Goal: Complete application form

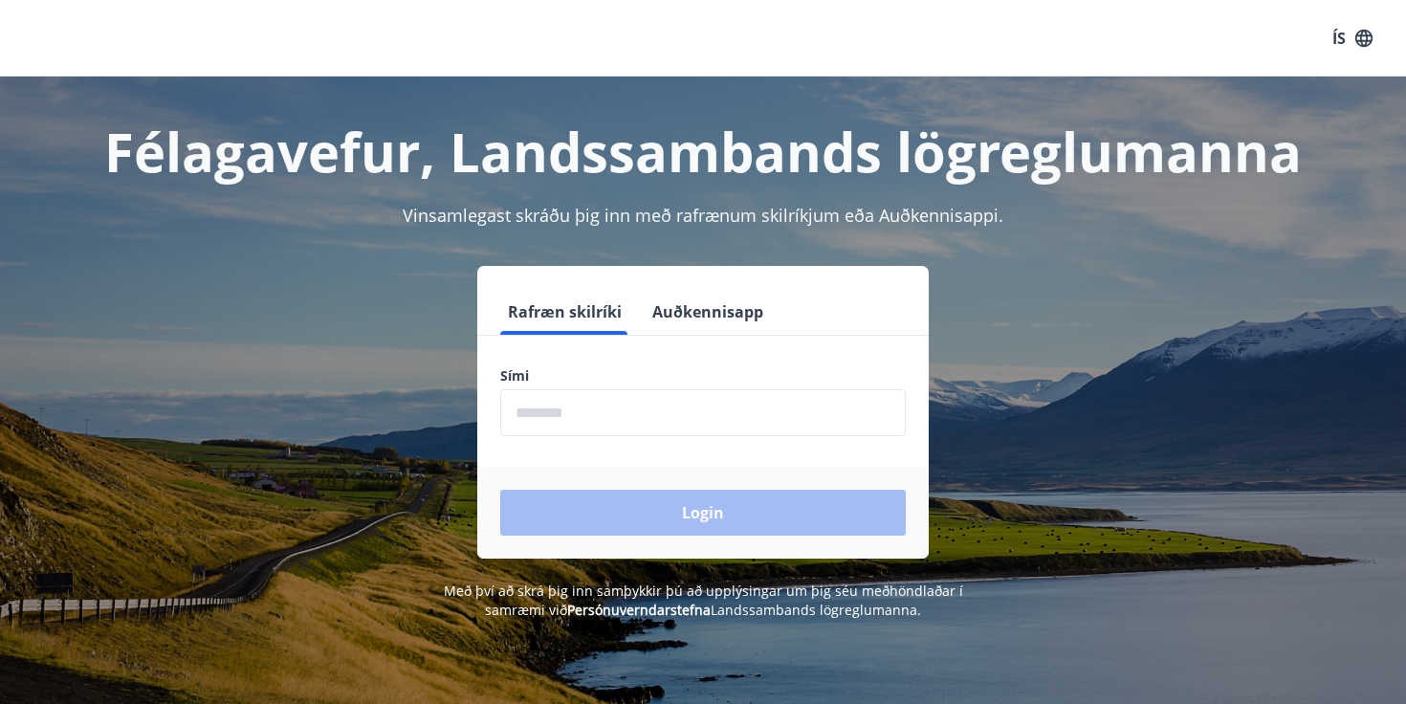
click at [779, 431] on input "phone" at bounding box center [702, 412] width 405 height 47
type input "********"
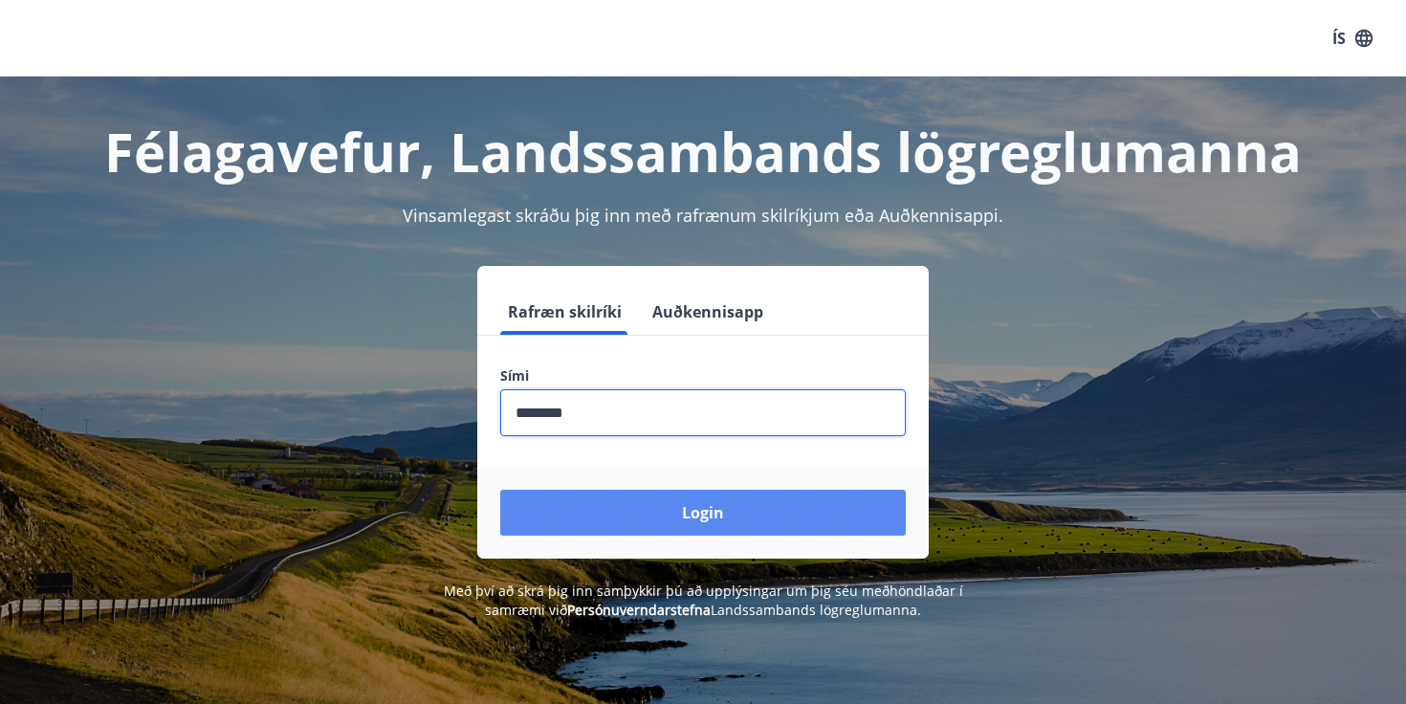
click at [644, 508] on button "Login" at bounding box center [702, 513] width 405 height 46
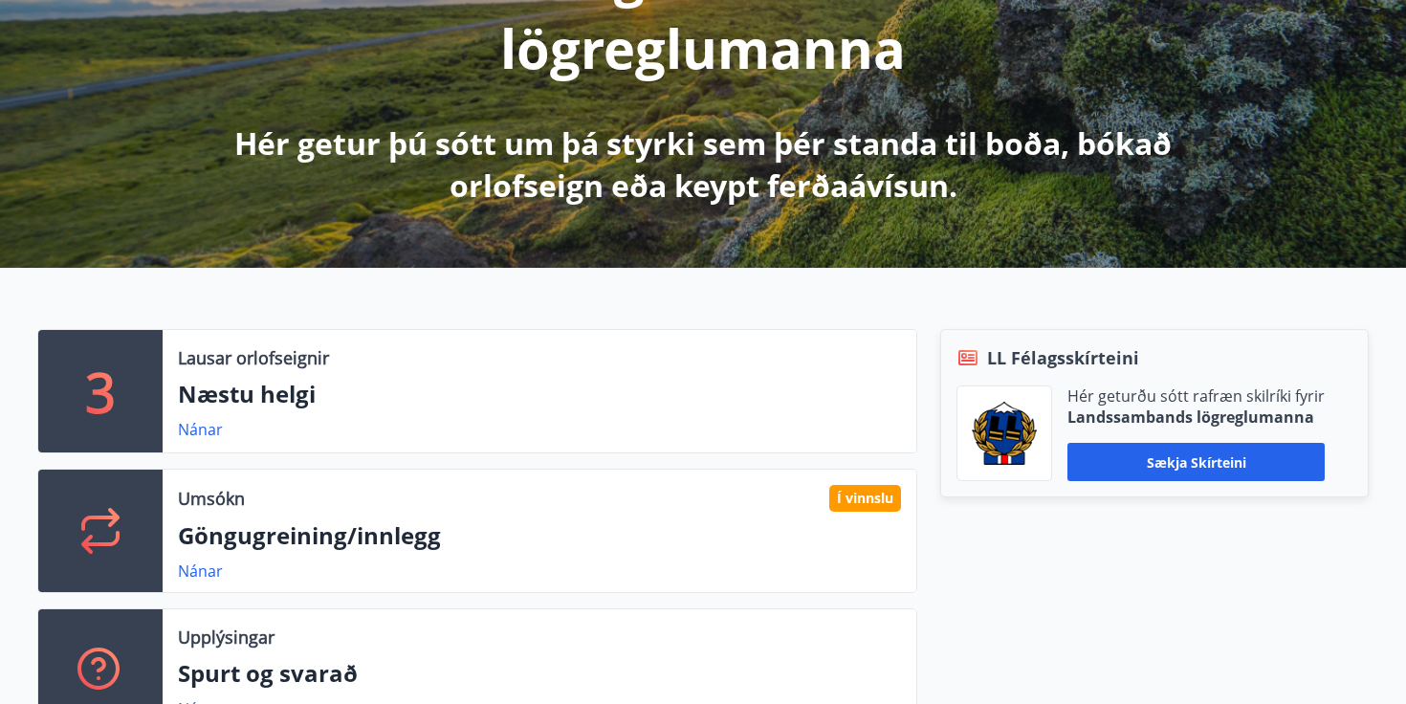
scroll to position [336, 0]
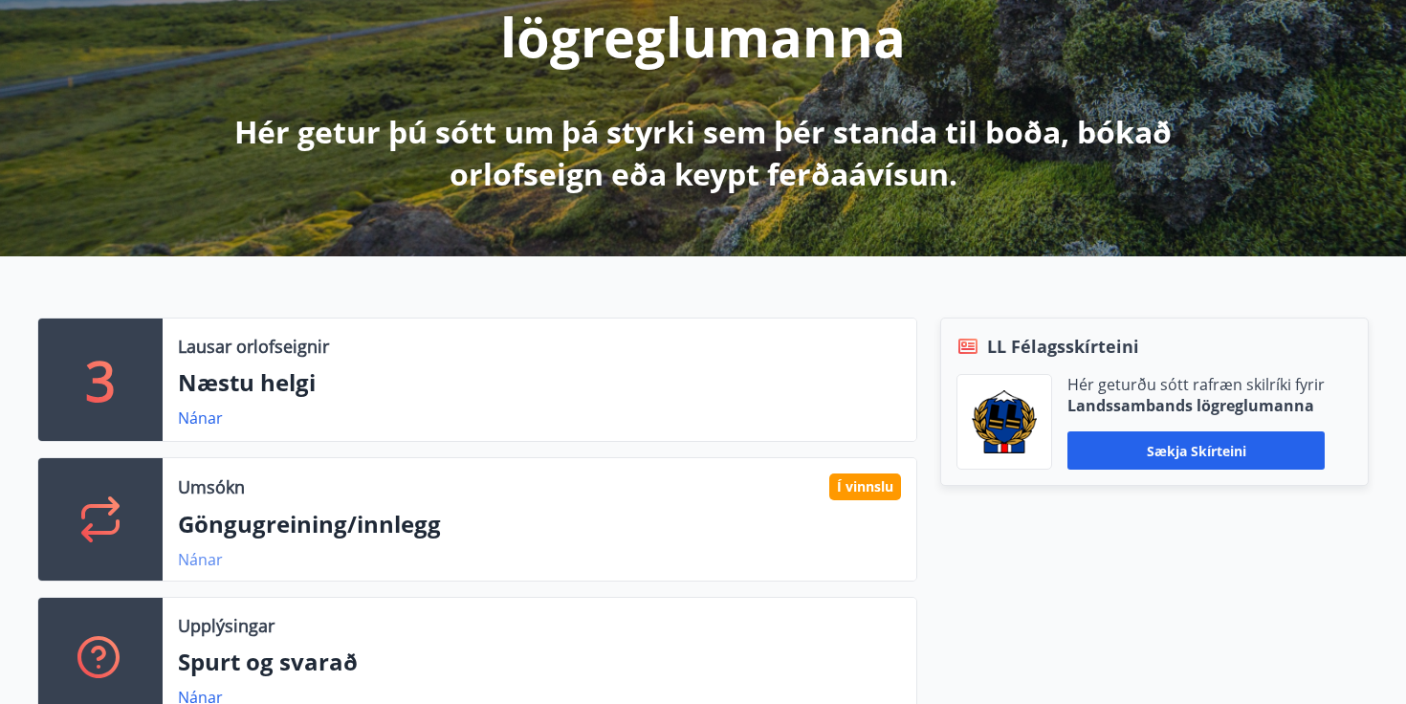
click at [199, 558] on link "Nánar" at bounding box center [200, 559] width 45 height 21
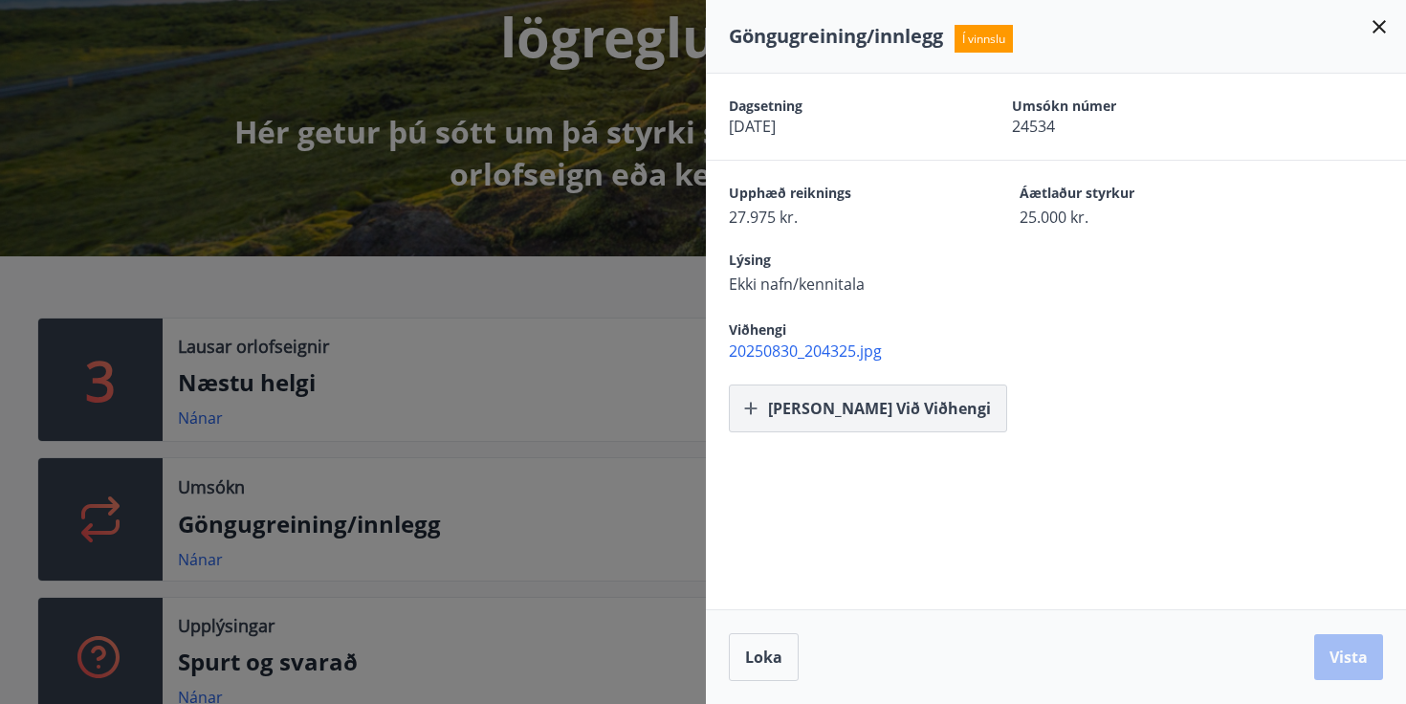
click at [845, 415] on button "[PERSON_NAME] við viðhengi" at bounding box center [868, 408] width 278 height 48
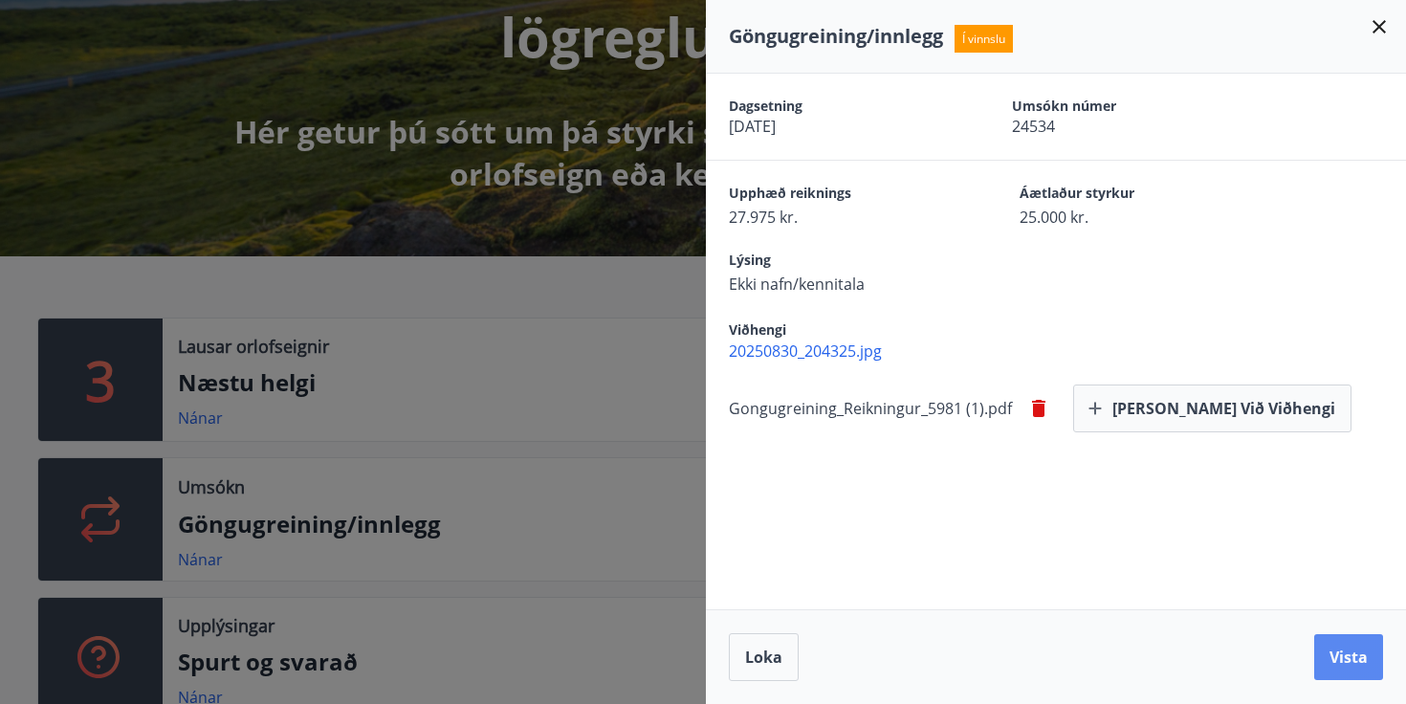
click at [1359, 658] on button "Vista" at bounding box center [1348, 657] width 69 height 46
click at [651, 310] on div at bounding box center [703, 352] width 1406 height 704
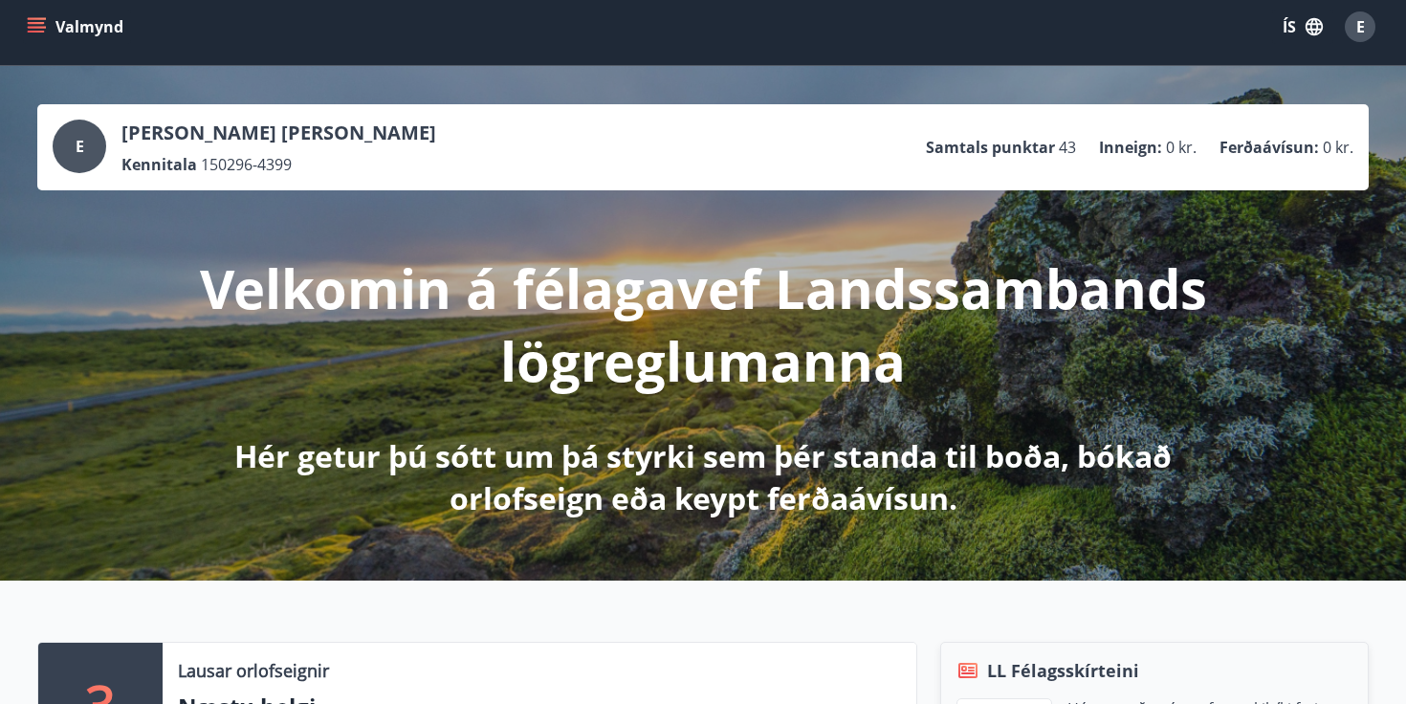
scroll to position [13, 0]
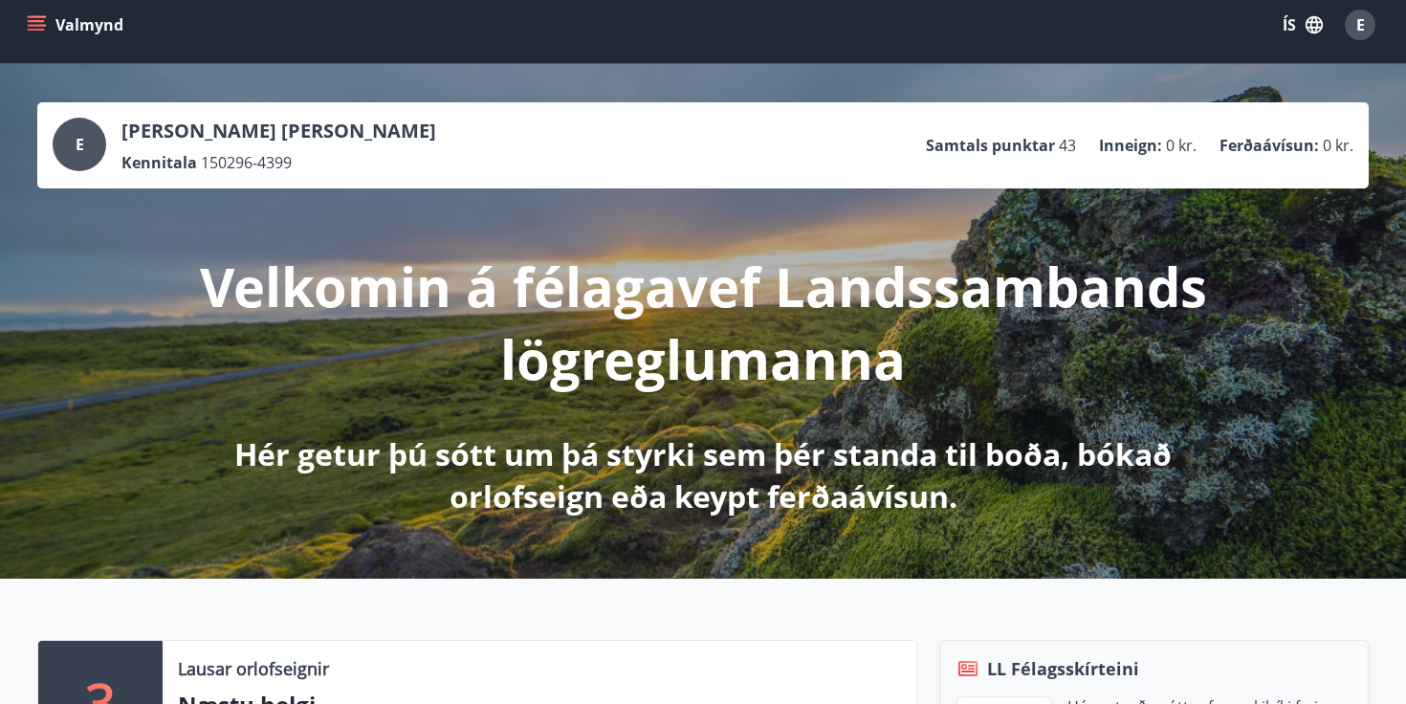
click at [33, 28] on icon "menu" at bounding box center [36, 24] width 19 height 19
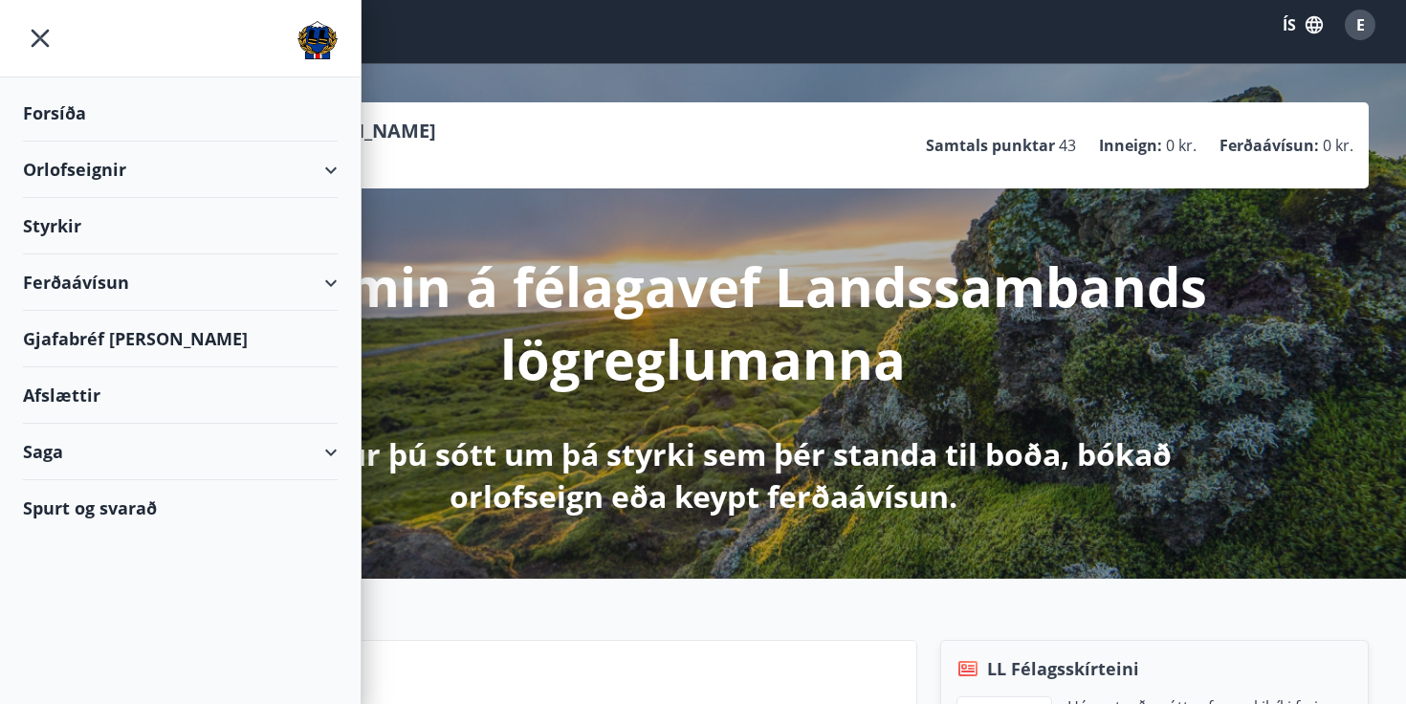
click at [142, 248] on div "Styrkir" at bounding box center [180, 226] width 315 height 56
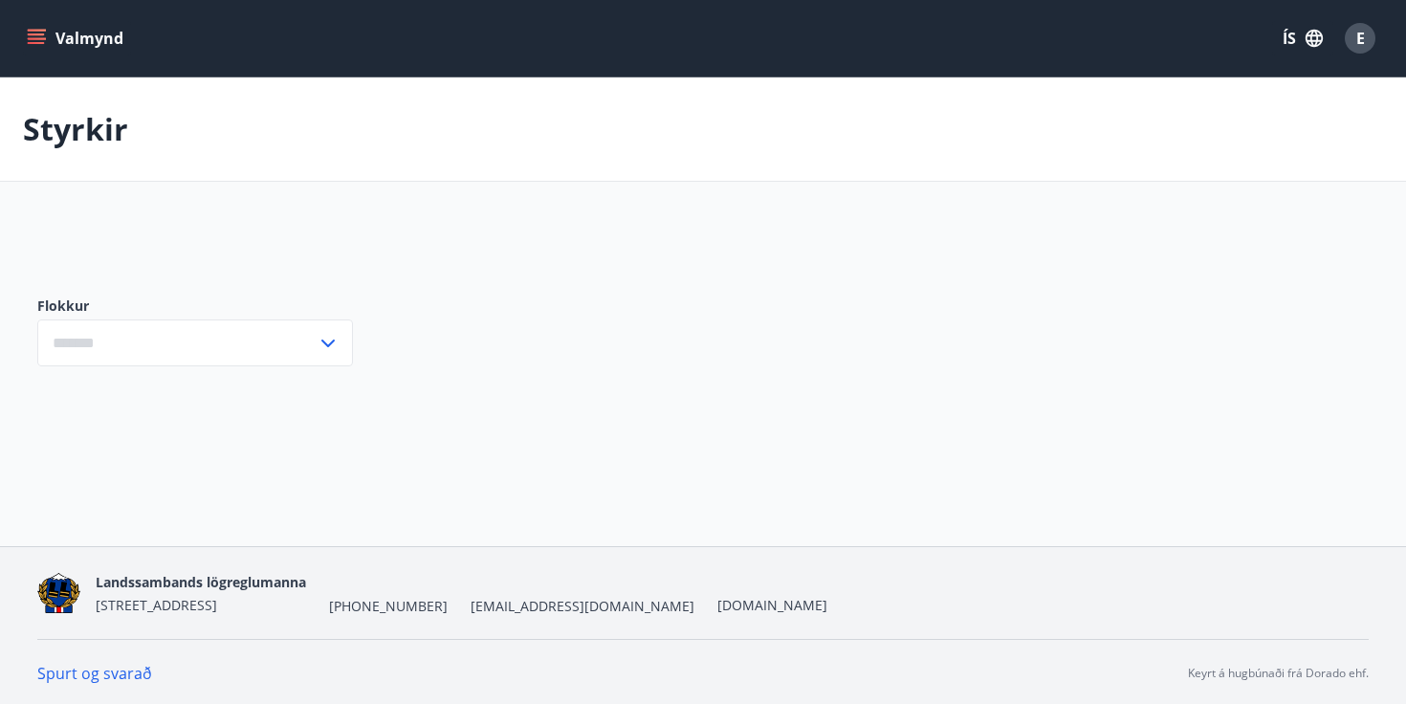
type input "***"
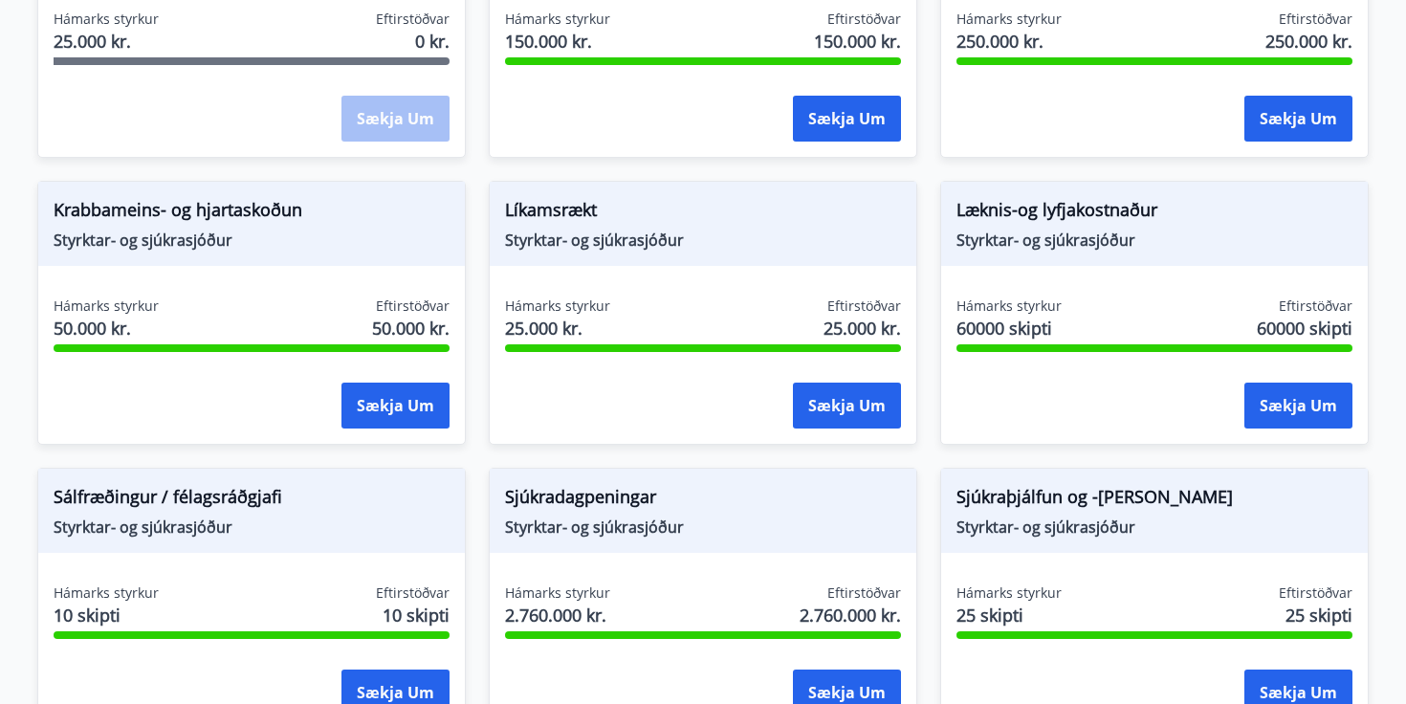
scroll to position [1077, 0]
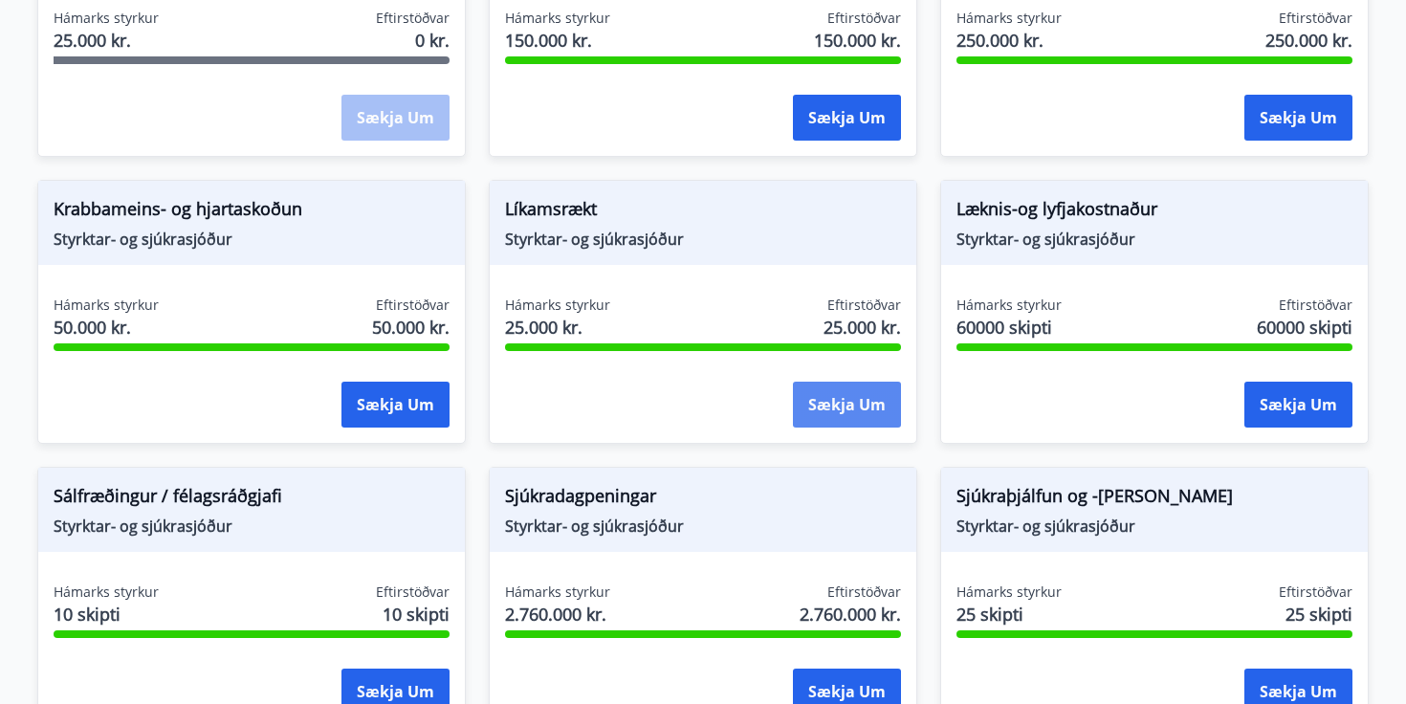
click at [857, 415] on button "Sækja um" at bounding box center [847, 405] width 108 height 46
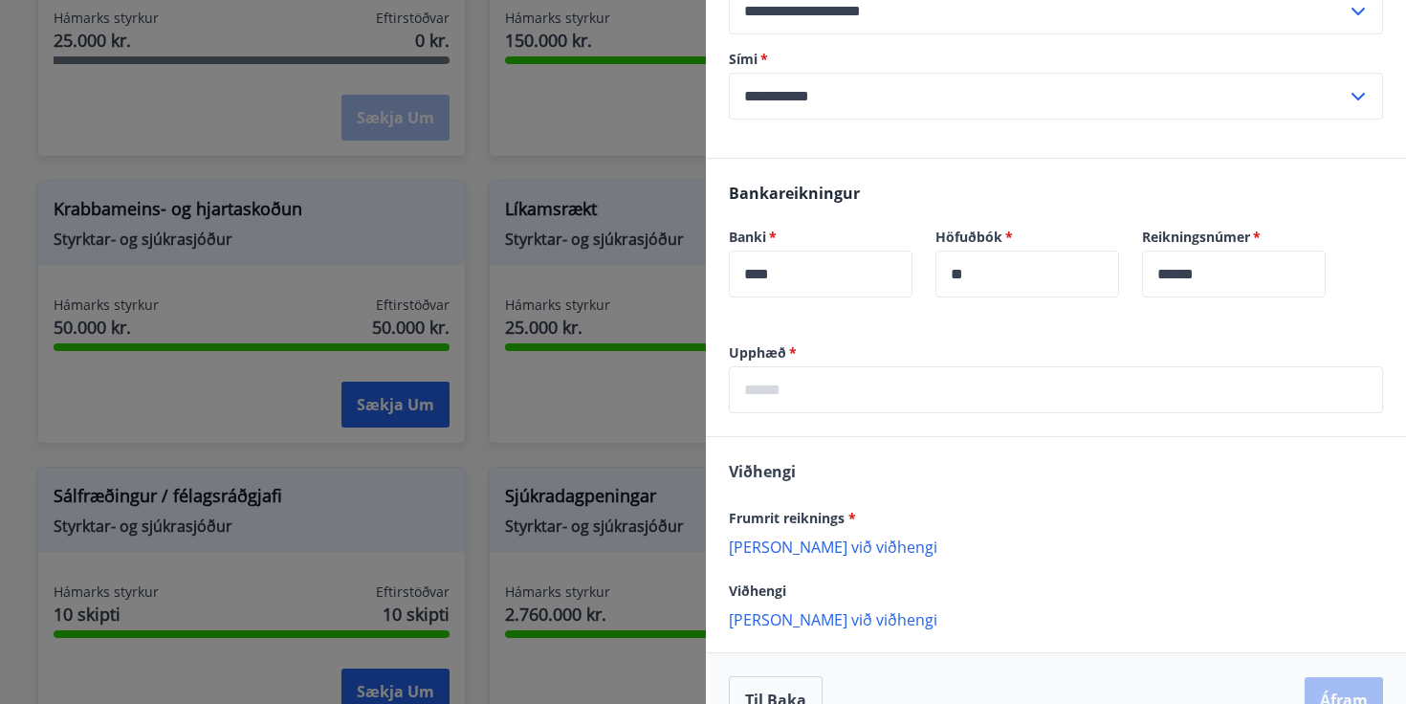
scroll to position [392, 0]
click at [842, 364] on input "text" at bounding box center [1056, 387] width 654 height 47
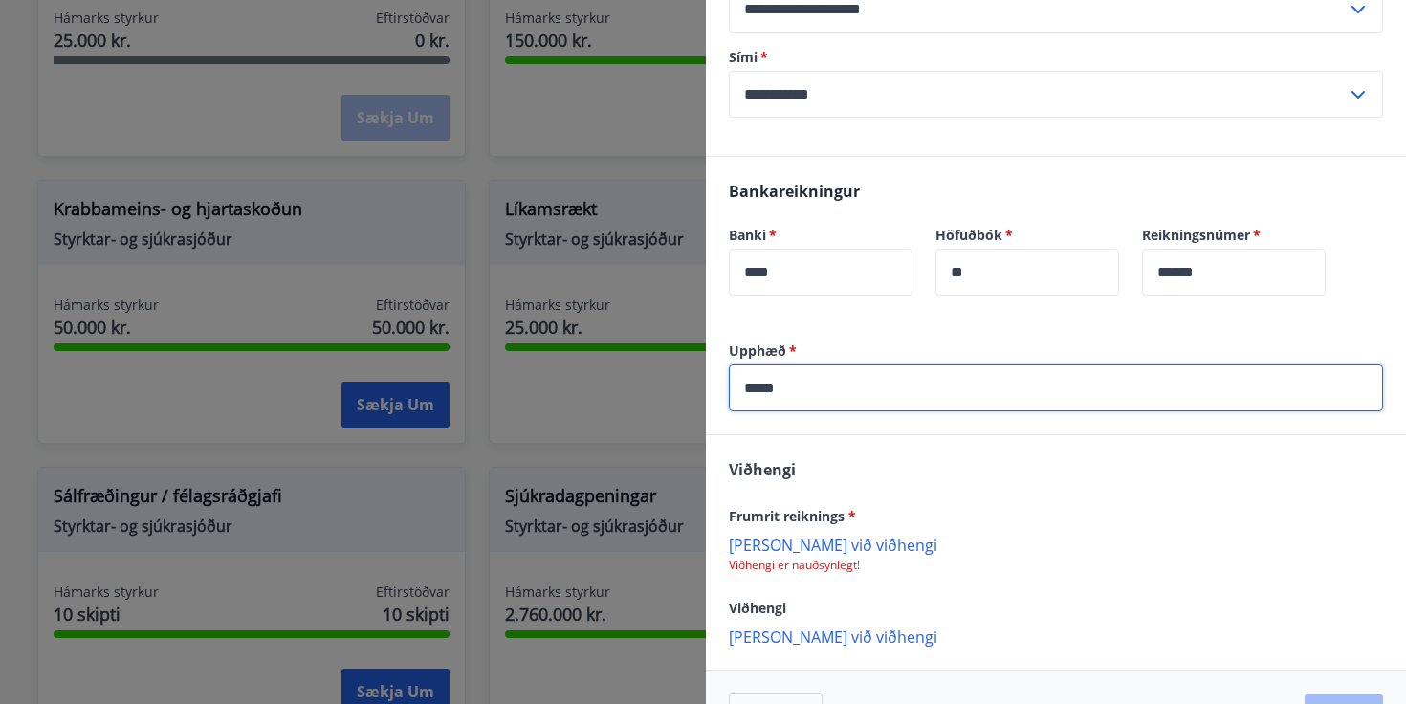
scroll to position [429, 0]
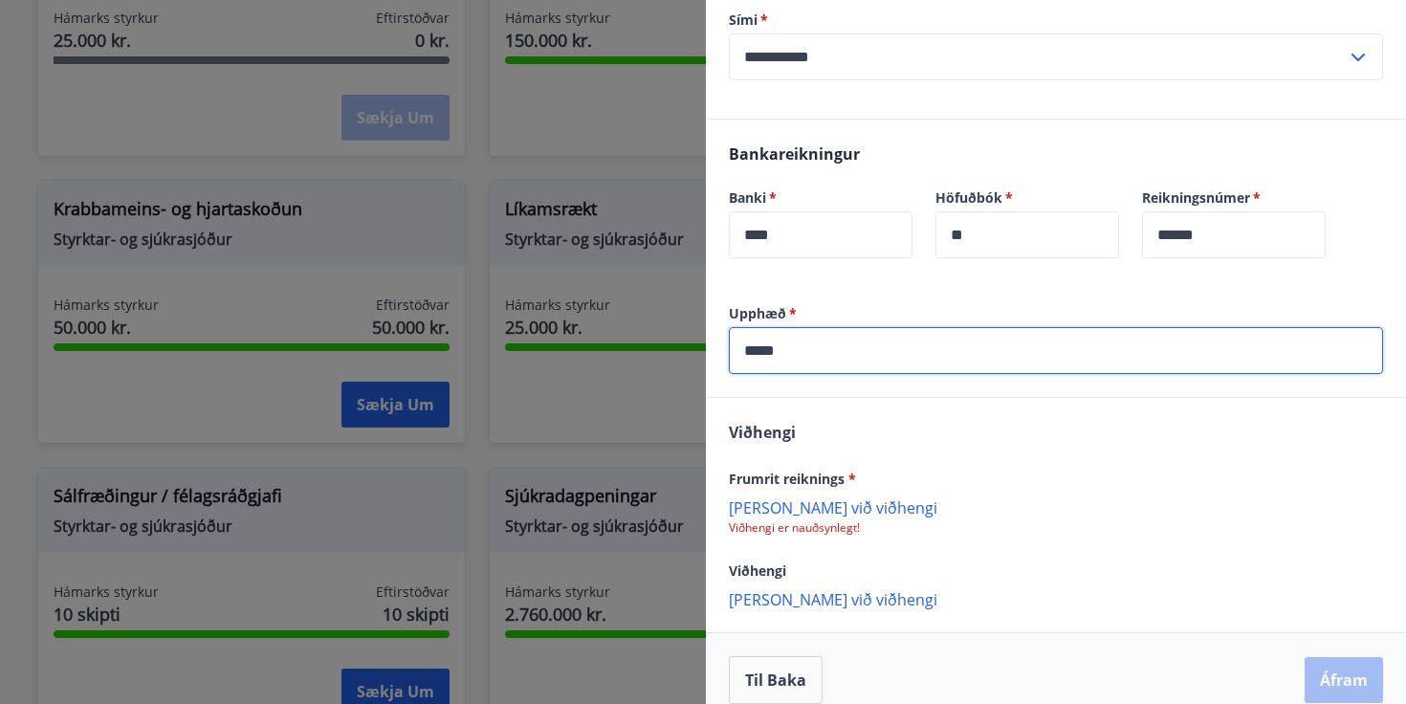
click at [823, 497] on p "[PERSON_NAME] við viðhengi" at bounding box center [1056, 506] width 654 height 19
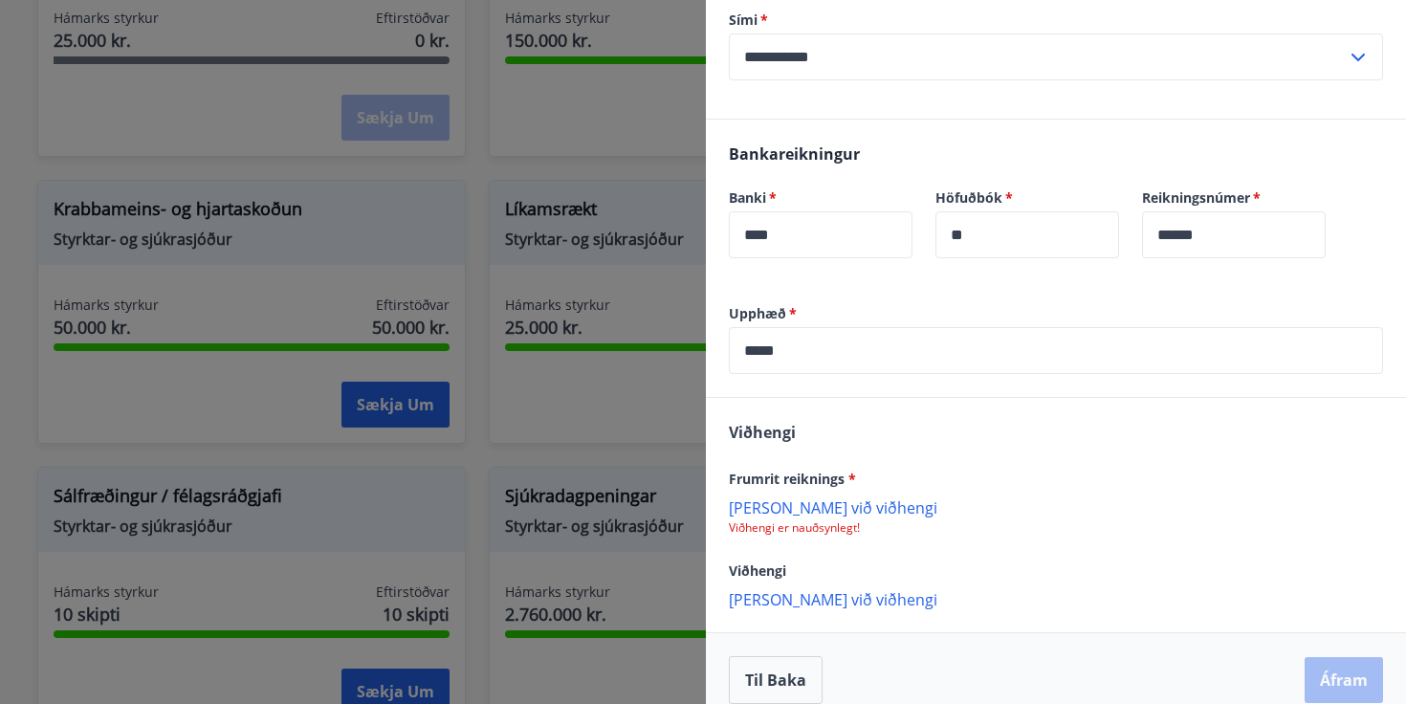
click at [872, 338] on input "*****" at bounding box center [1056, 350] width 654 height 47
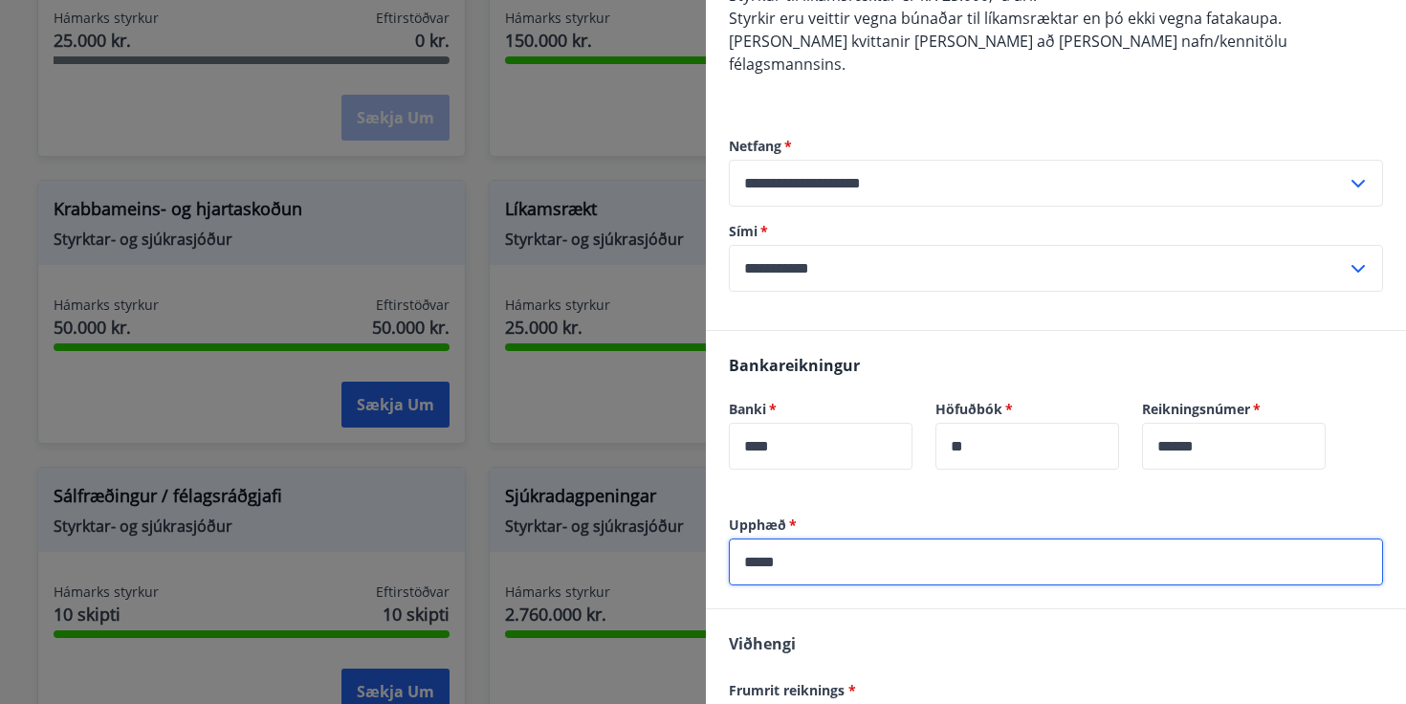
scroll to position [220, 0]
type input "*****"
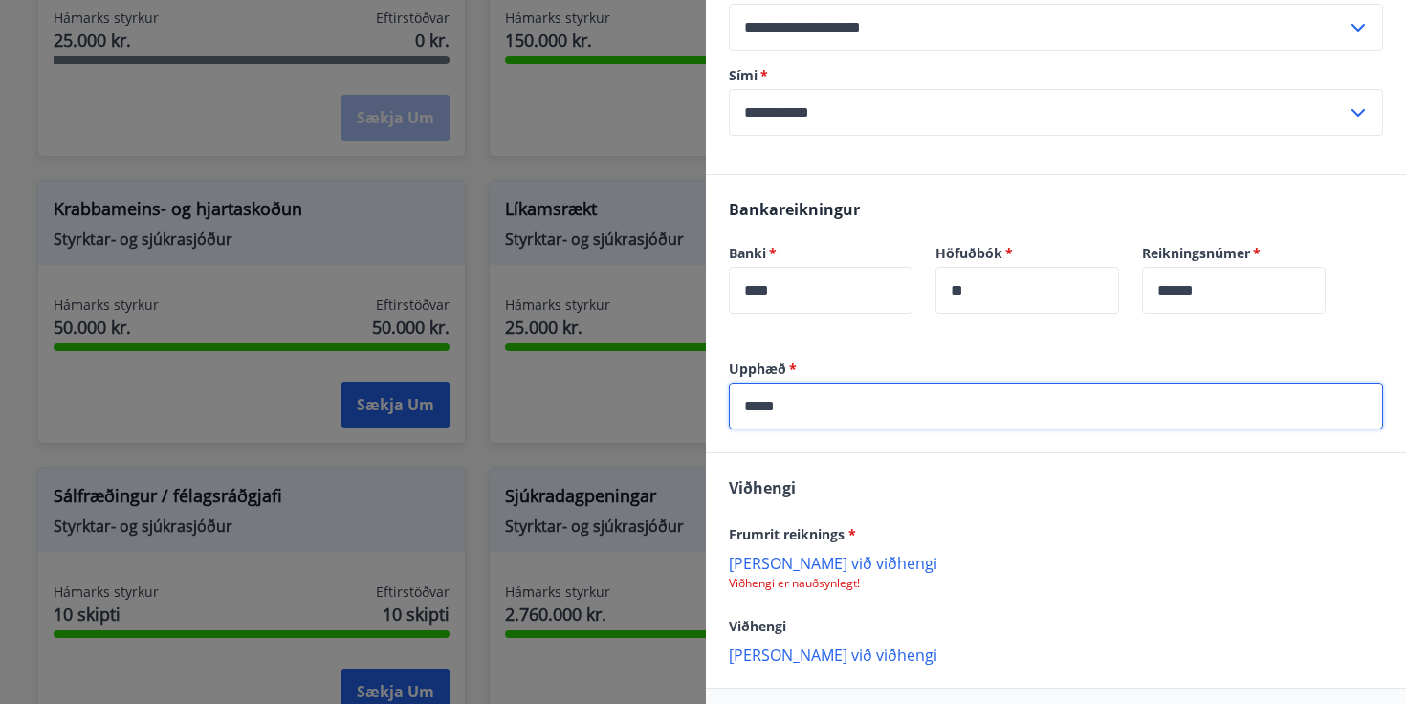
scroll to position [429, 0]
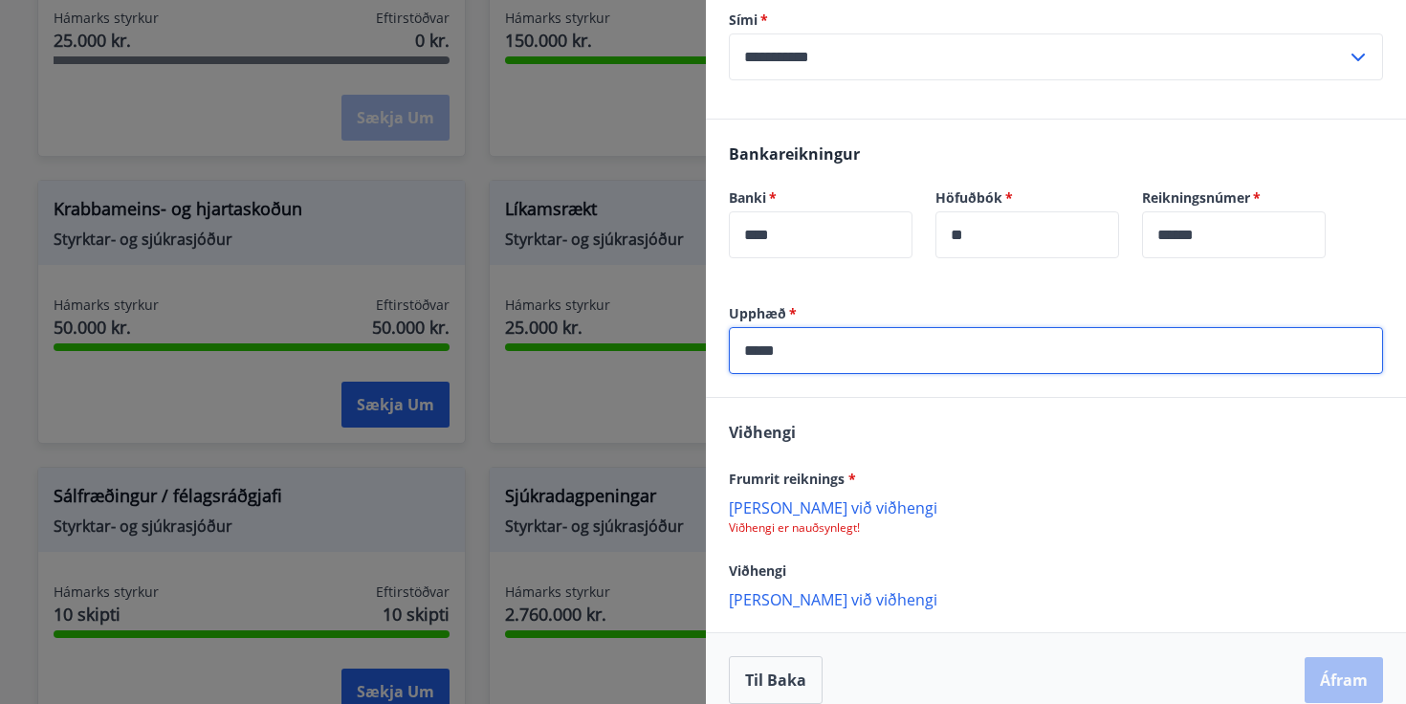
click at [792, 497] on p "[PERSON_NAME] við viðhengi" at bounding box center [1056, 506] width 654 height 19
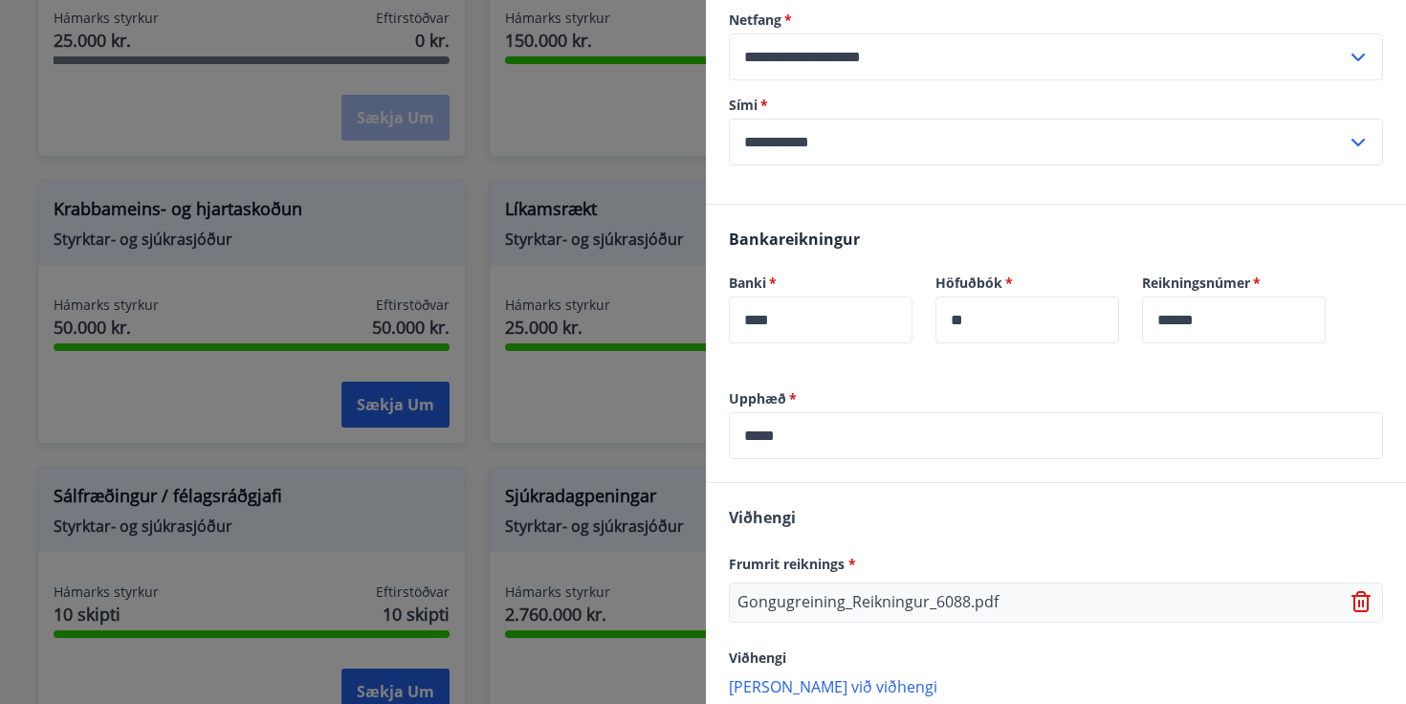
scroll to position [431, 0]
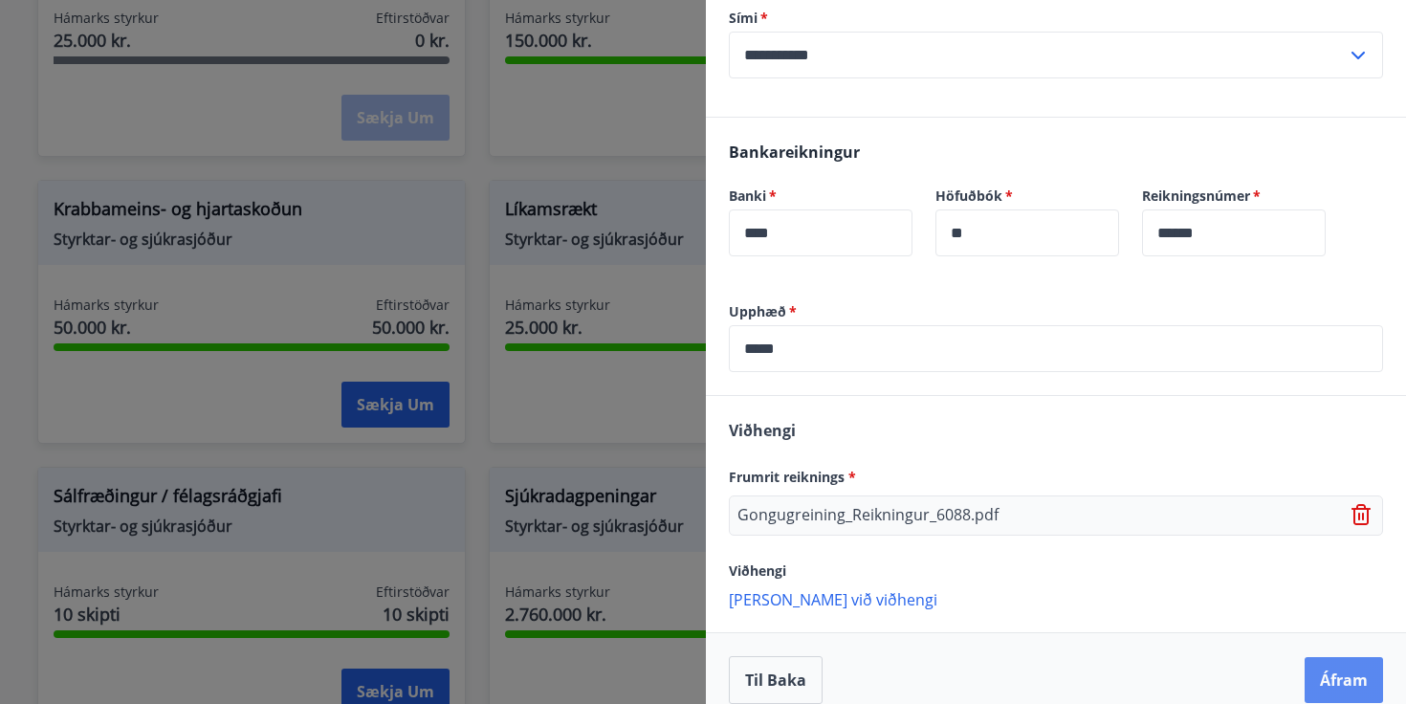
click at [1321, 657] on button "Áfram" at bounding box center [1343, 680] width 78 height 46
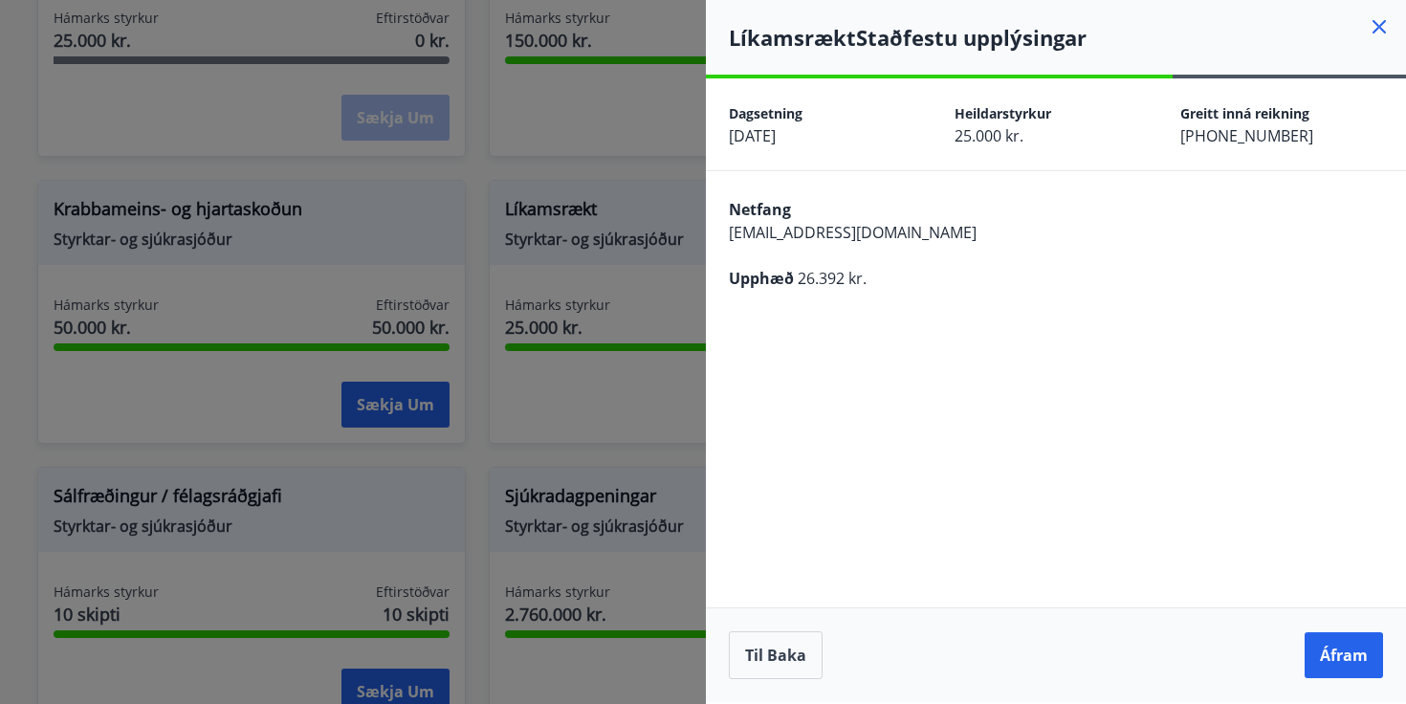
scroll to position [0, 0]
click at [1321, 654] on button "Áfram" at bounding box center [1343, 655] width 78 height 46
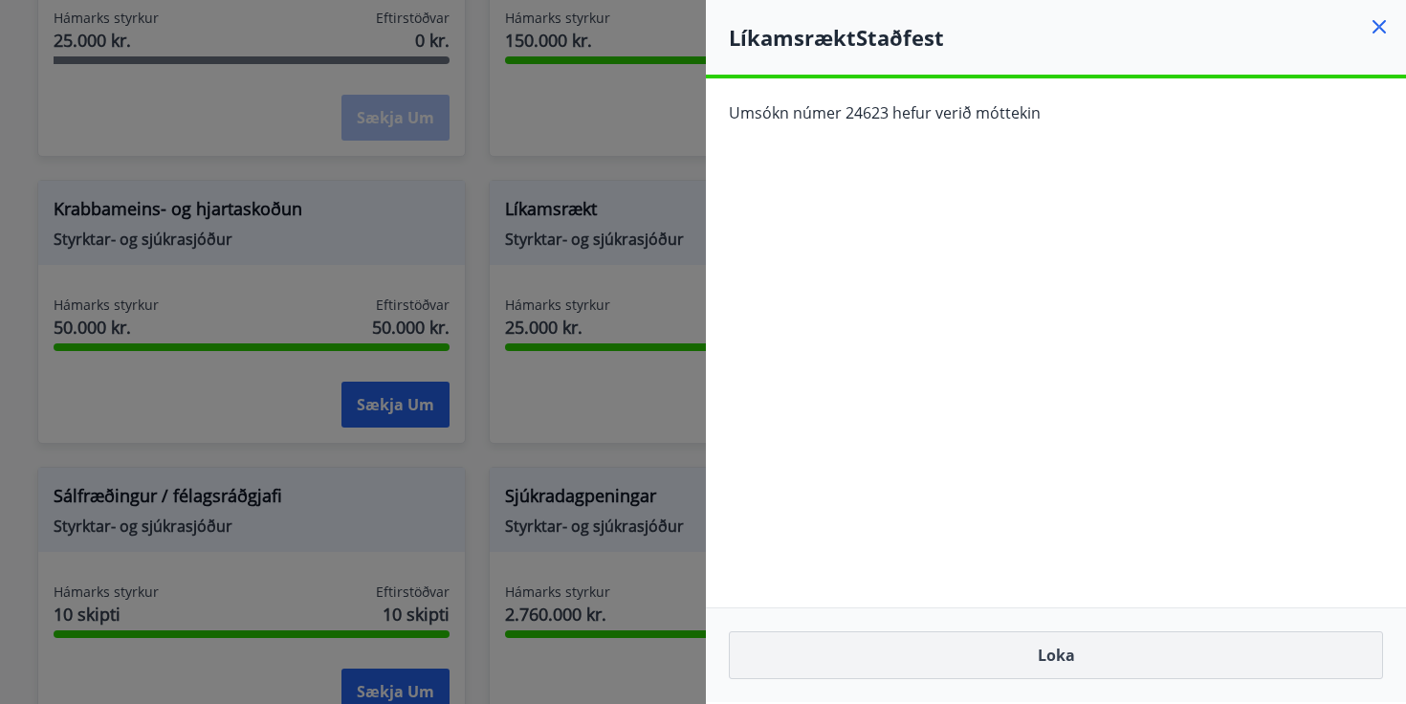
click at [1193, 638] on button "Loka" at bounding box center [1056, 655] width 654 height 48
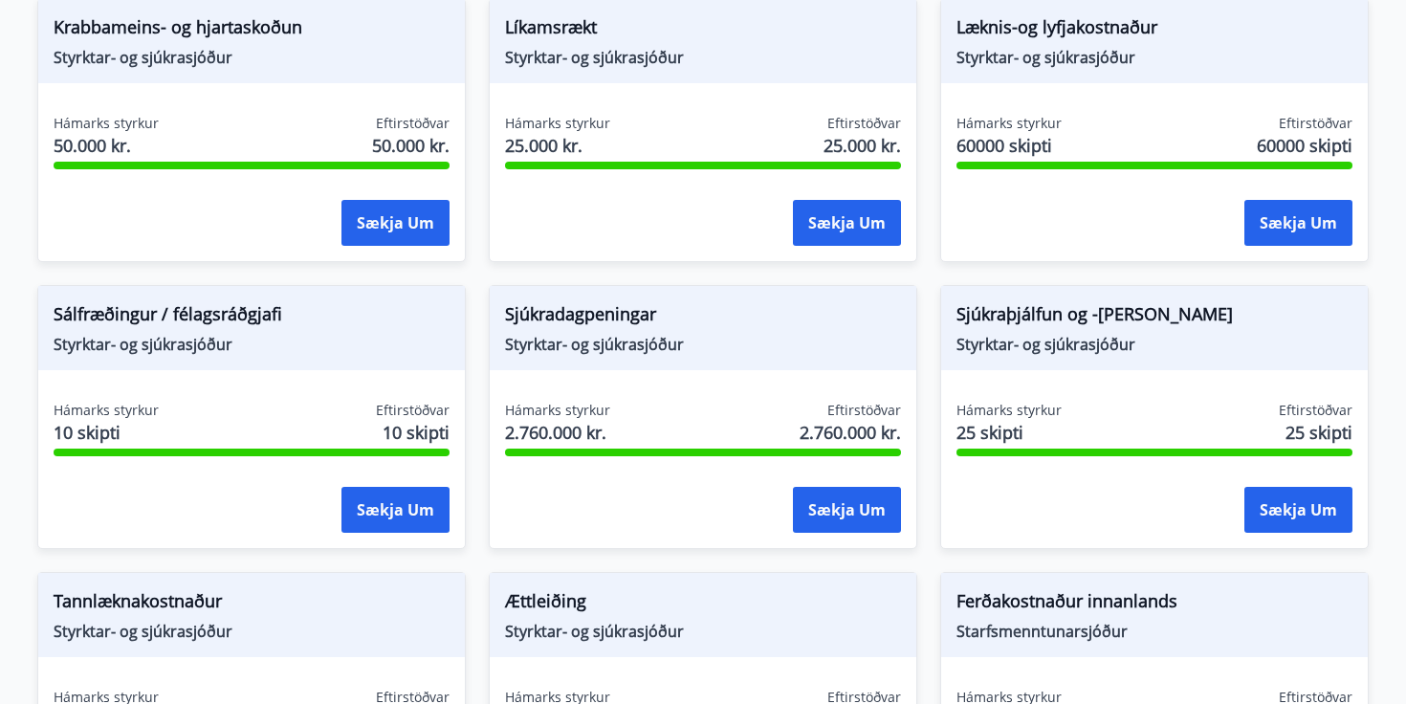
scroll to position [1256, 0]
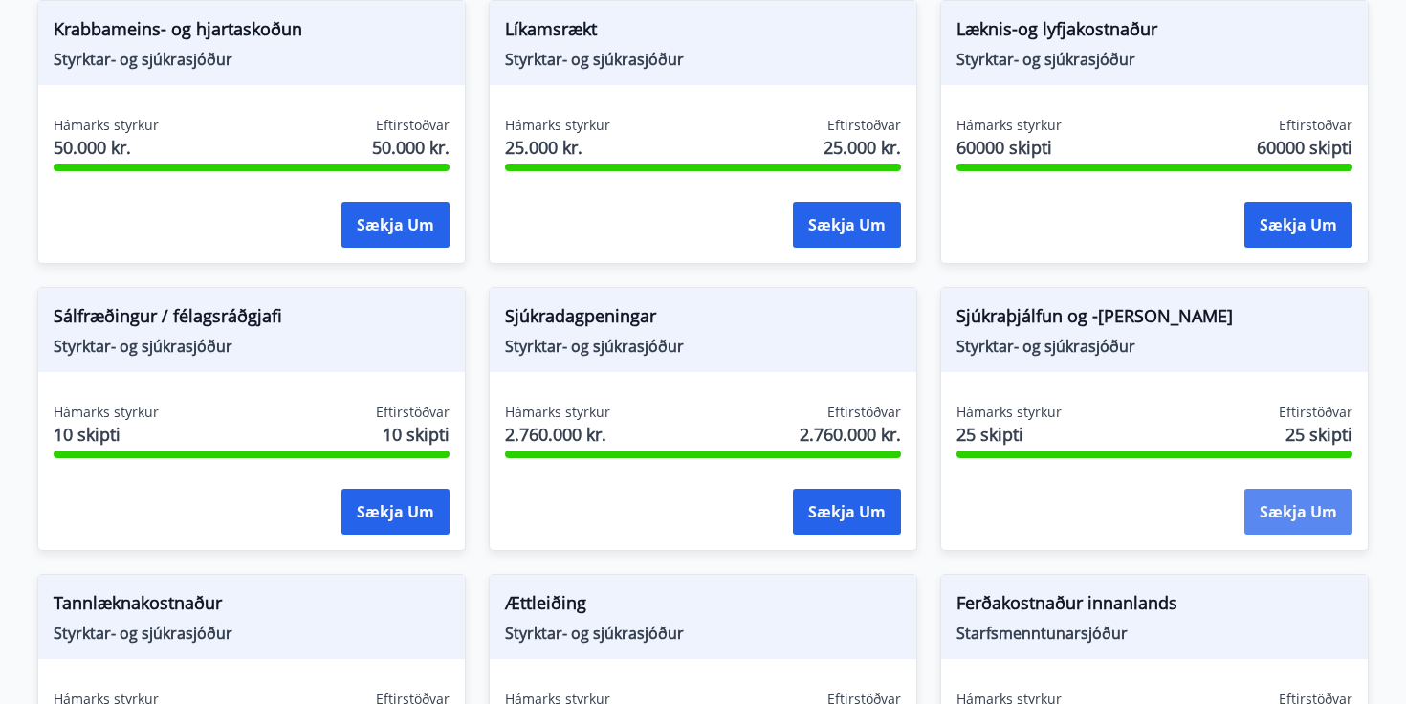
click at [1282, 508] on button "Sækja um" at bounding box center [1298, 512] width 108 height 46
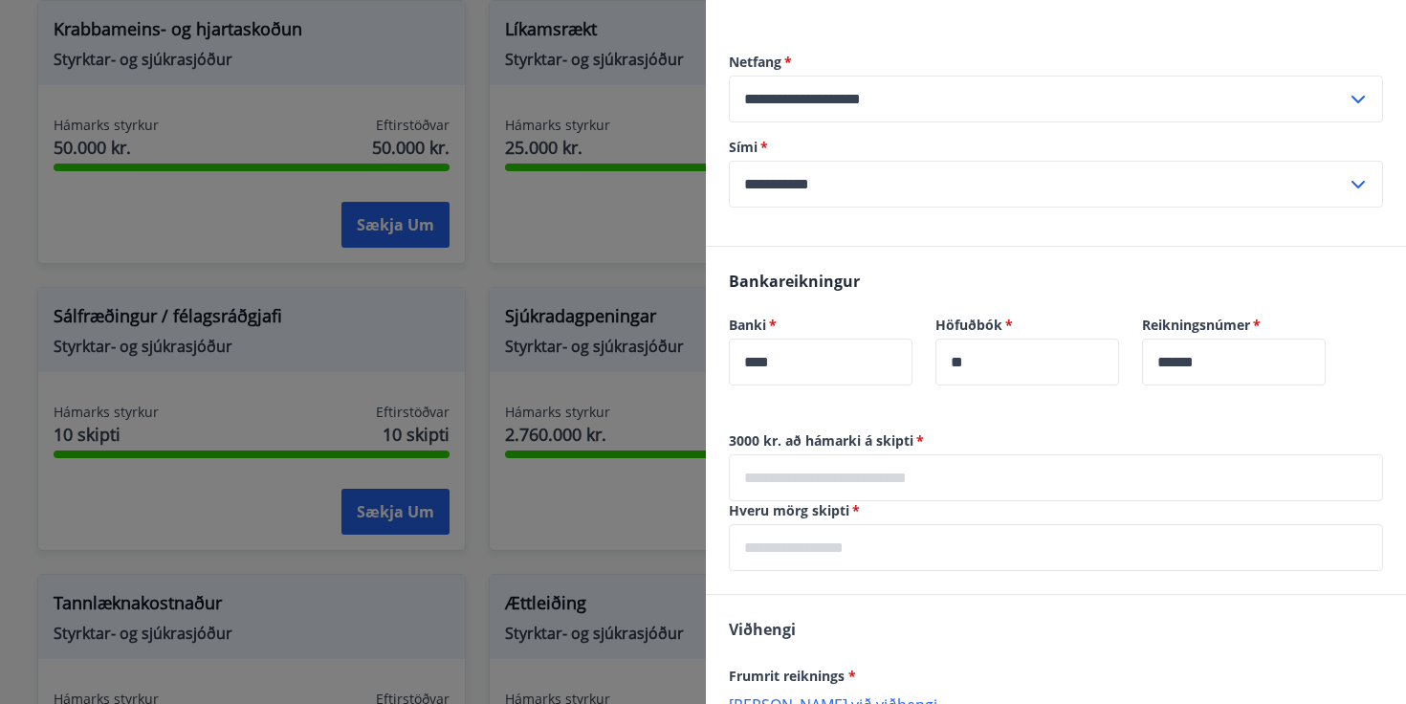
scroll to position [190, 0]
